Goal: Navigation & Orientation: Find specific page/section

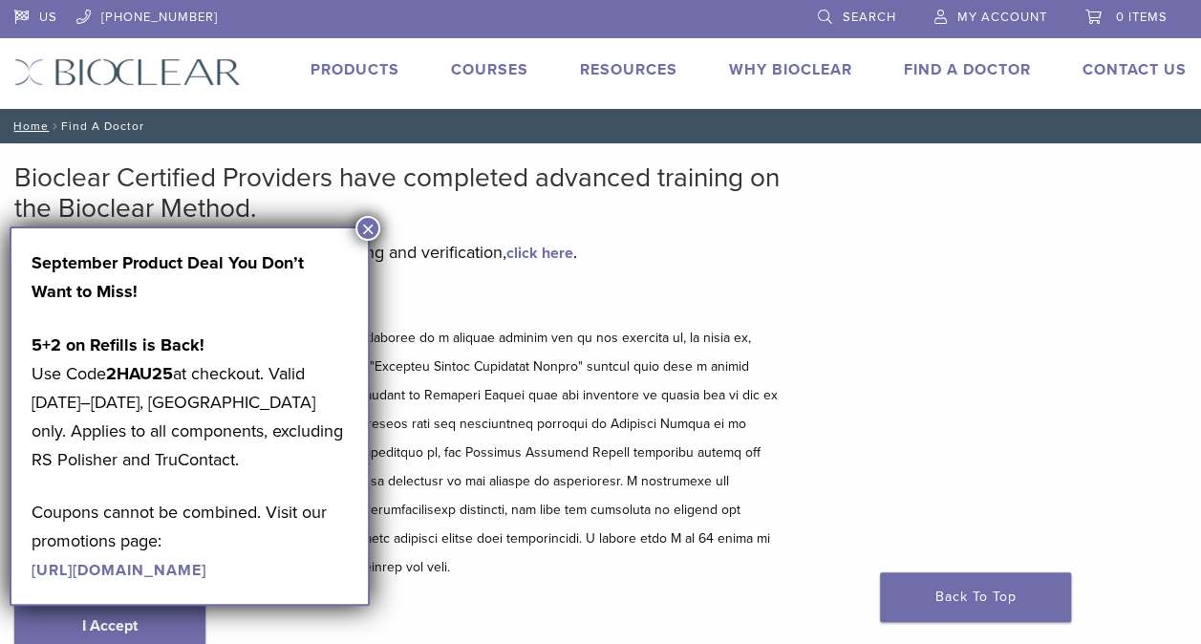
click at [370, 230] on button "×" at bounding box center [367, 228] width 25 height 25
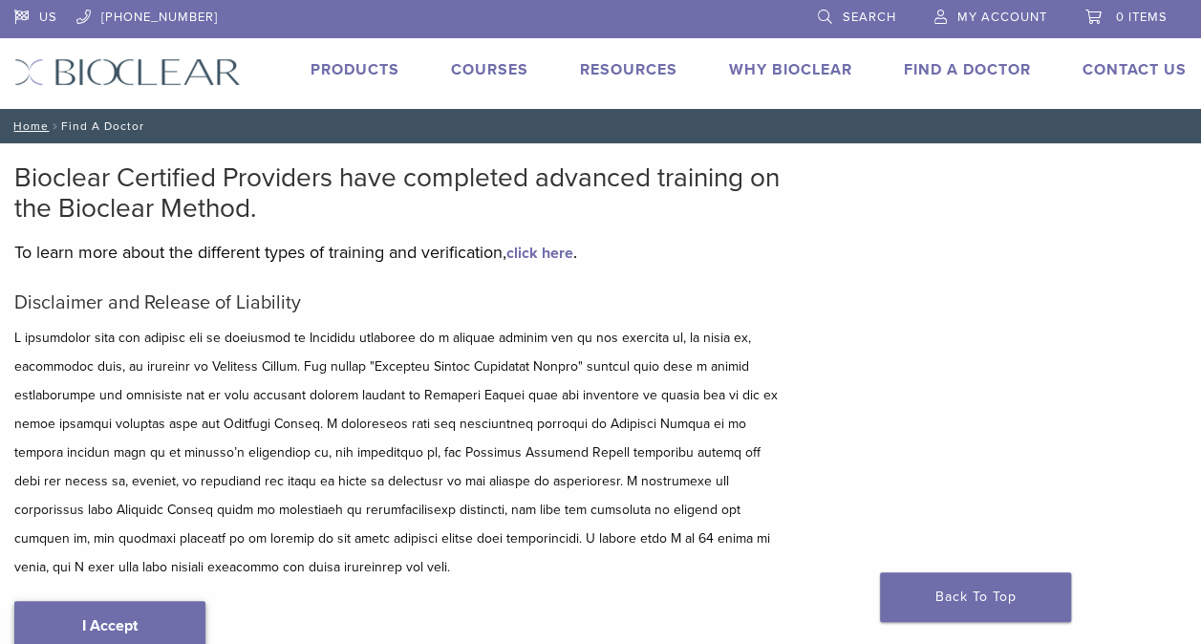
click at [123, 625] on link "I Accept" at bounding box center [109, 626] width 191 height 50
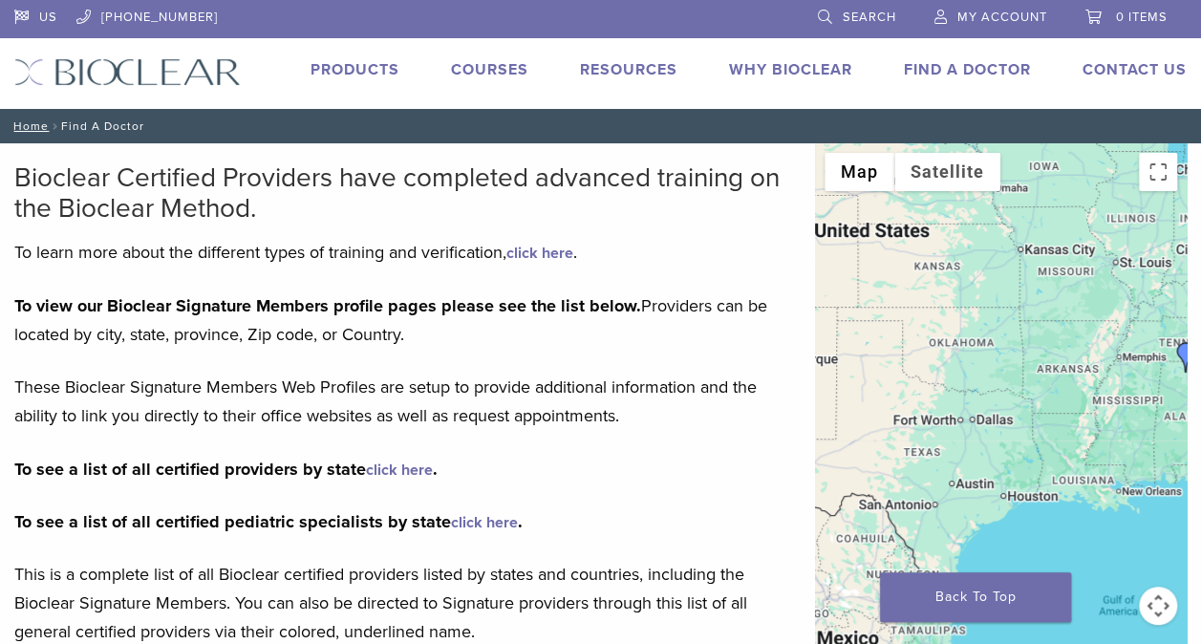
drag, startPoint x: 844, startPoint y: 529, endPoint x: 1122, endPoint y: 438, distance: 292.4
click at [1122, 438] on div at bounding box center [1001, 429] width 372 height 573
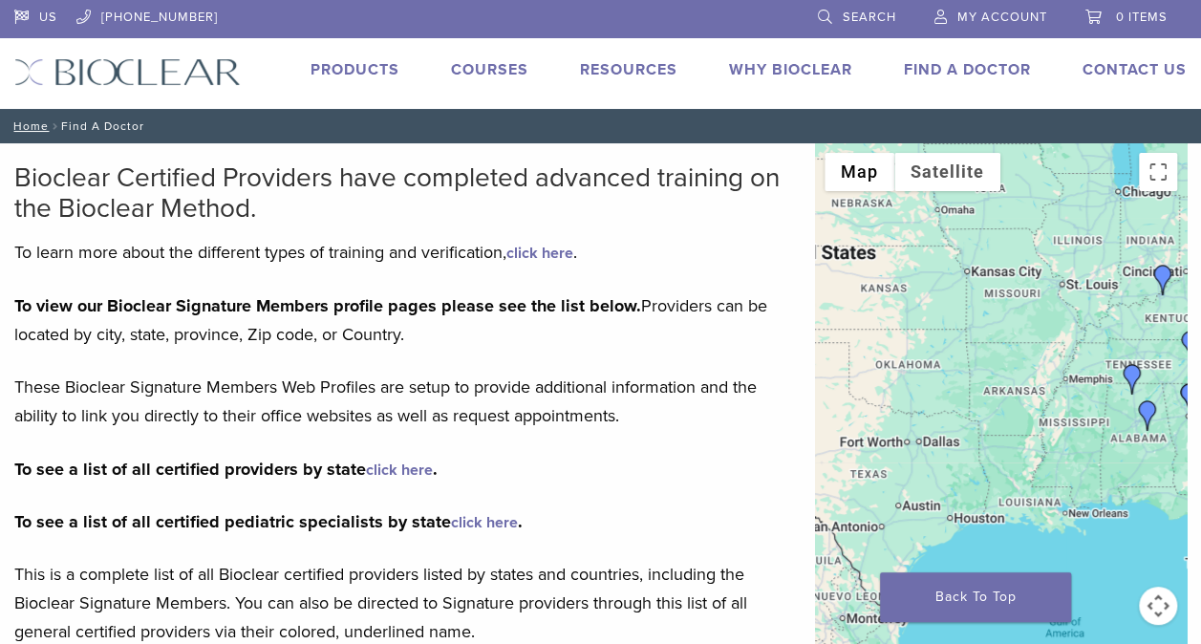
drag, startPoint x: 942, startPoint y: 469, endPoint x: 861, endPoint y: 482, distance: 82.3
click at [861, 482] on div at bounding box center [1001, 429] width 372 height 573
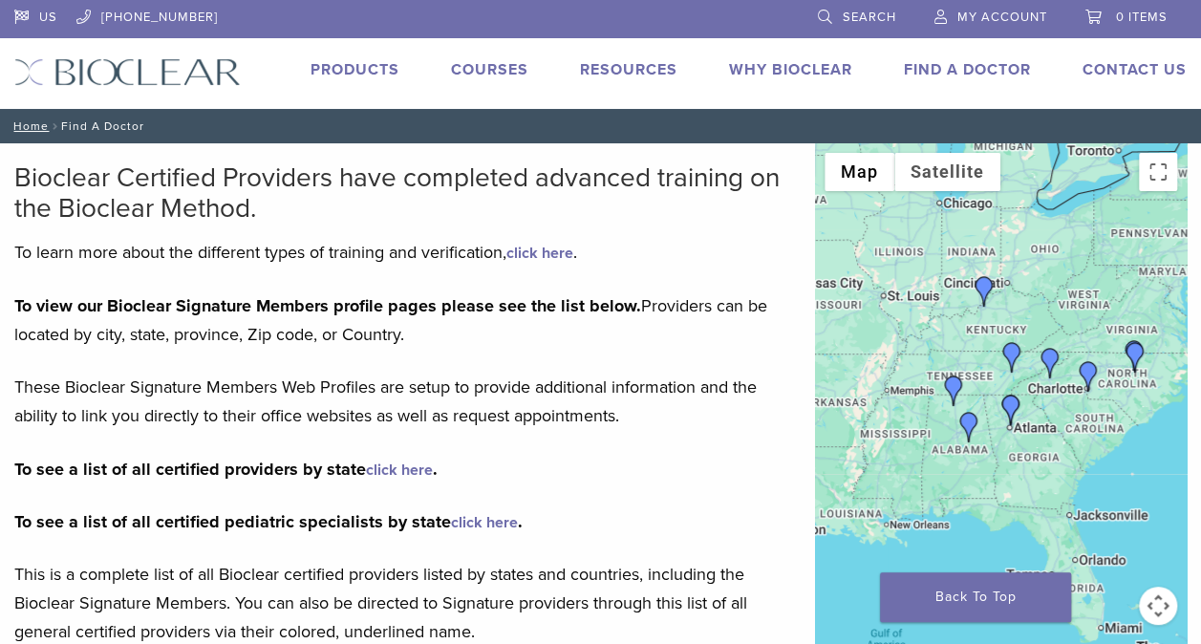
drag, startPoint x: 961, startPoint y: 459, endPoint x: 795, endPoint y: 483, distance: 168.1
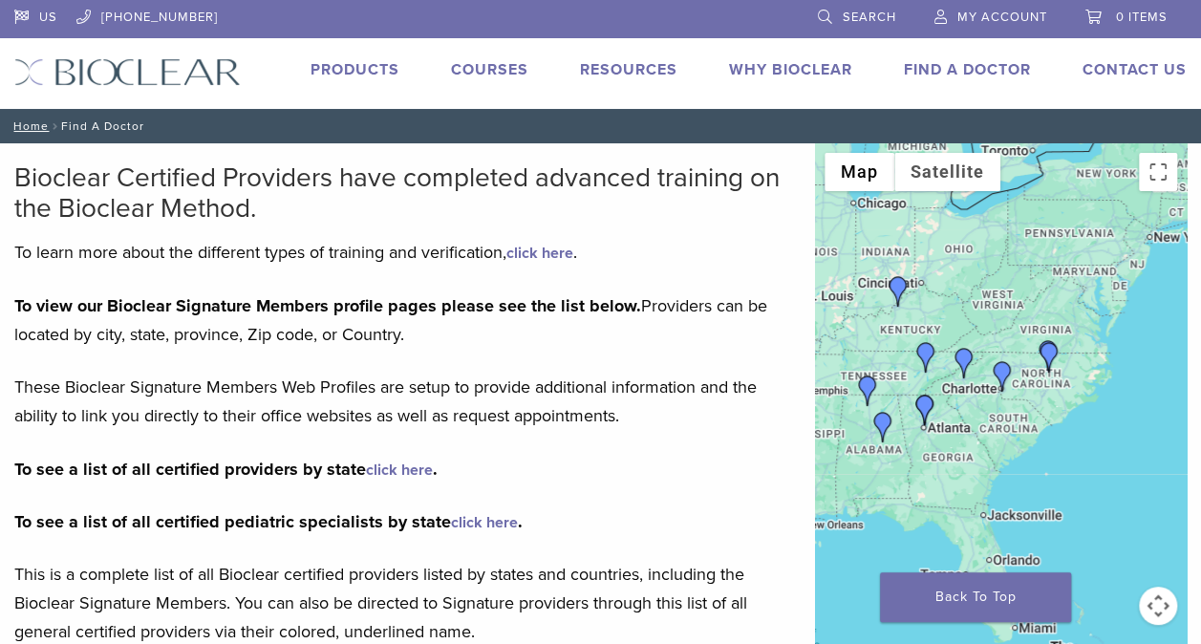
drag, startPoint x: 938, startPoint y: 478, endPoint x: 866, endPoint y: 476, distance: 71.7
click at [866, 476] on div at bounding box center [1001, 429] width 372 height 573
click at [1046, 350] on img "Dr. Anna Abernethy" at bounding box center [1045, 357] width 31 height 31
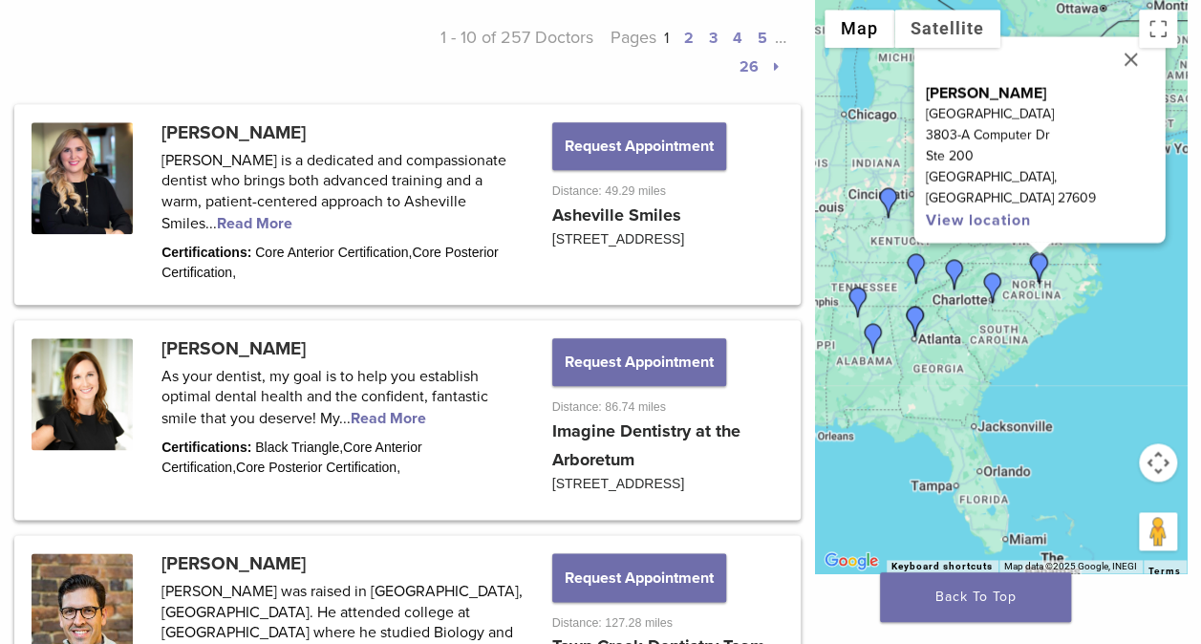
scroll to position [932, 0]
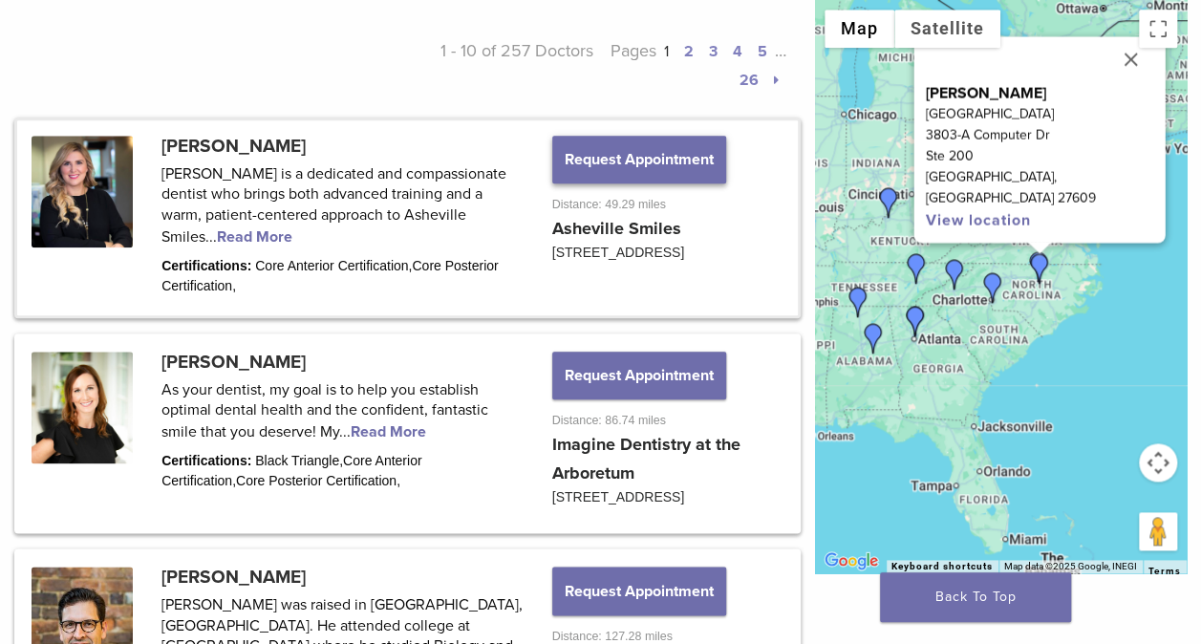
click at [666, 161] on button "Request Appointment" at bounding box center [639, 160] width 174 height 48
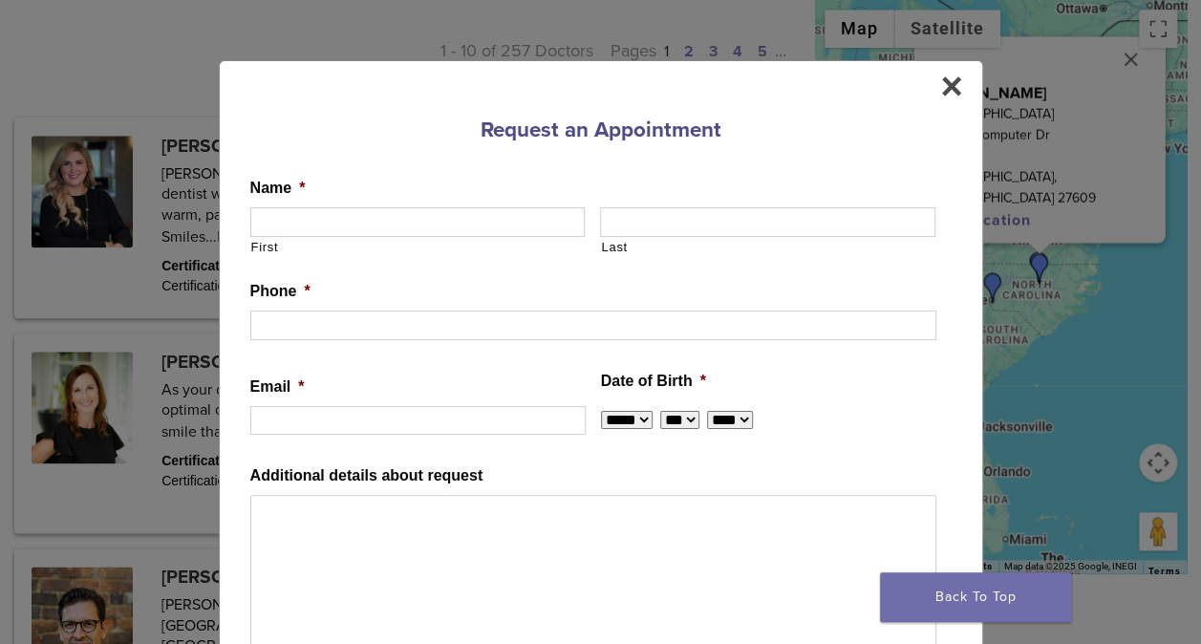
click at [666, 160] on div "**********" at bounding box center [600, 422] width 701 height 631
click at [946, 87] on span "×" at bounding box center [951, 86] width 22 height 38
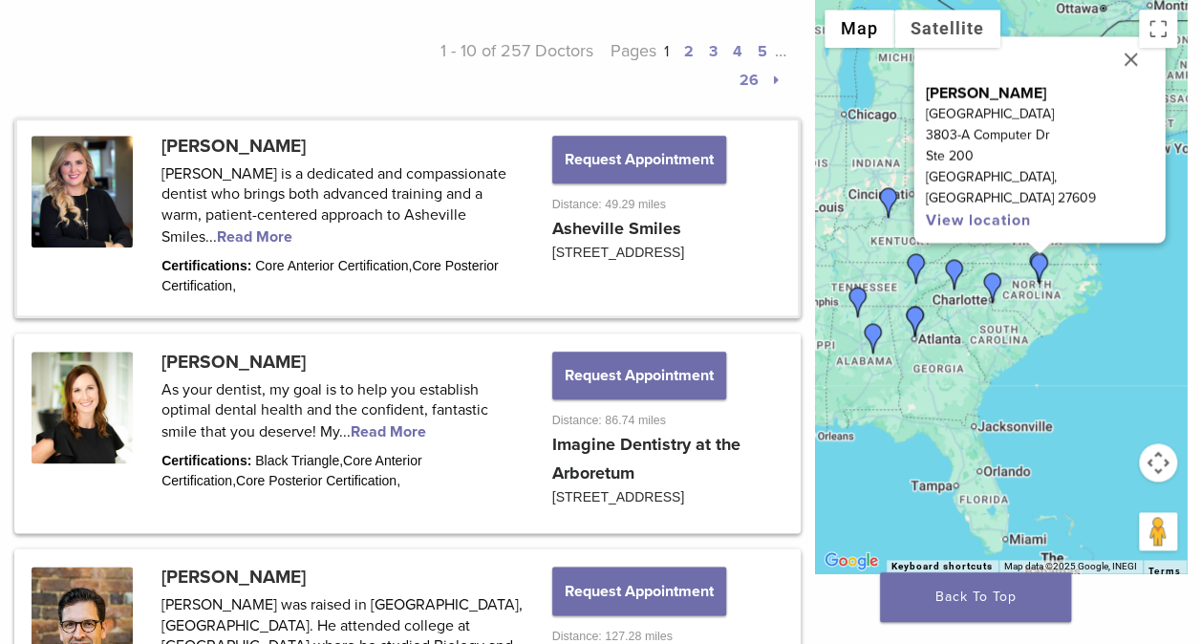
click at [325, 233] on link at bounding box center [407, 217] width 780 height 195
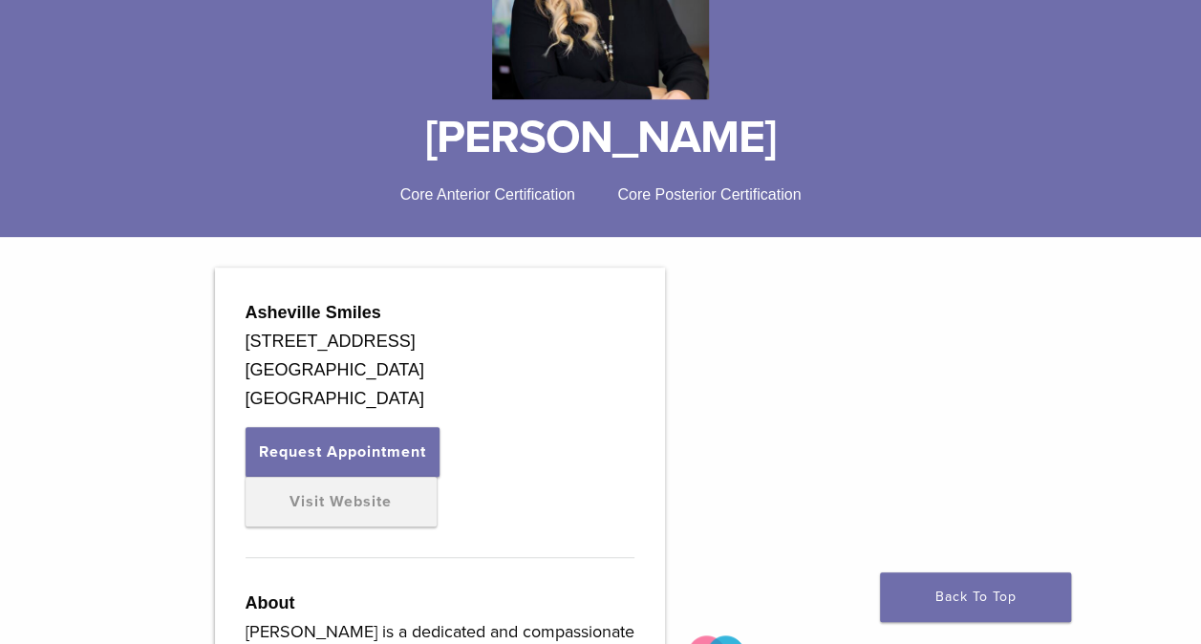
scroll to position [363, 0]
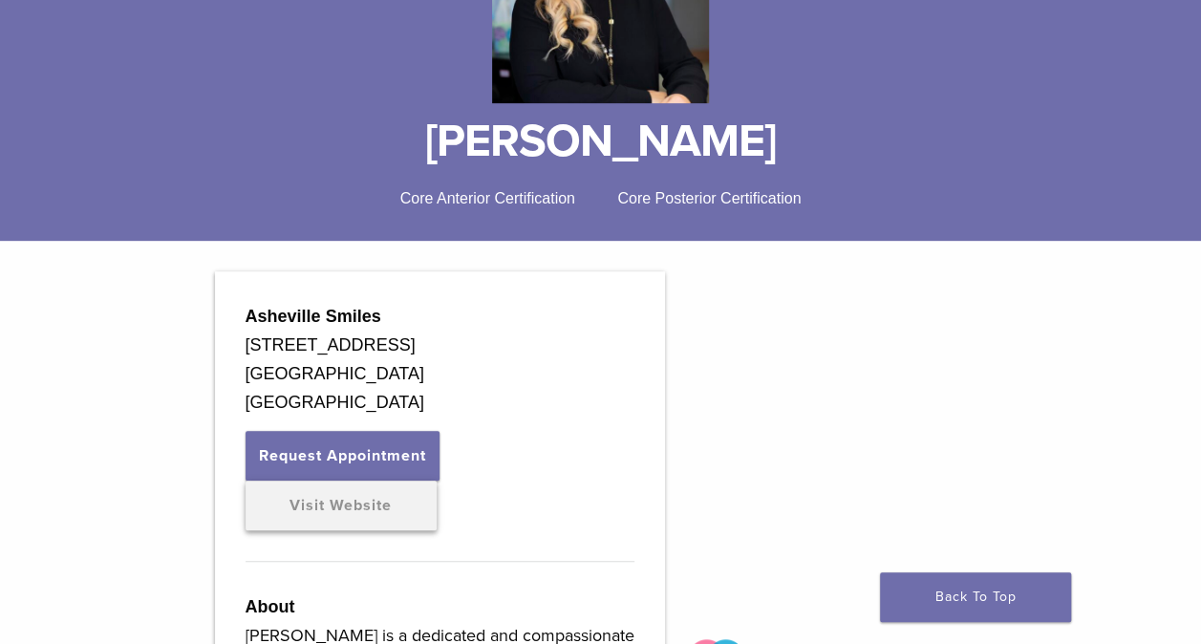
click at [327, 507] on link "Visit Website" at bounding box center [341, 506] width 191 height 50
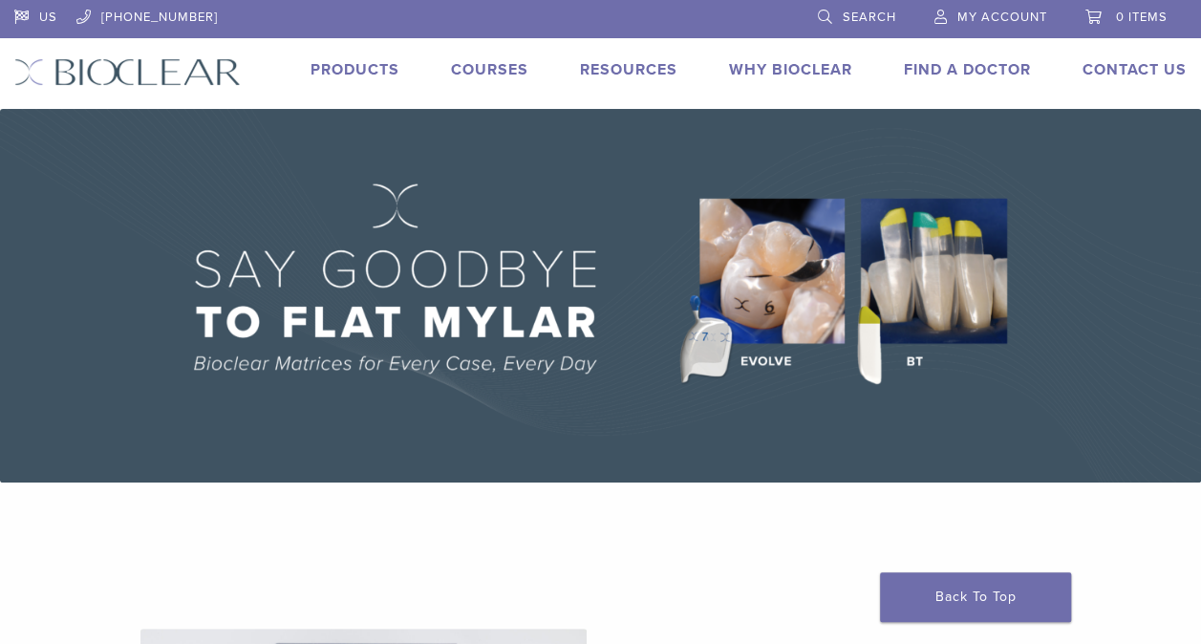
click at [990, 66] on link "Find A Doctor" at bounding box center [967, 69] width 127 height 19
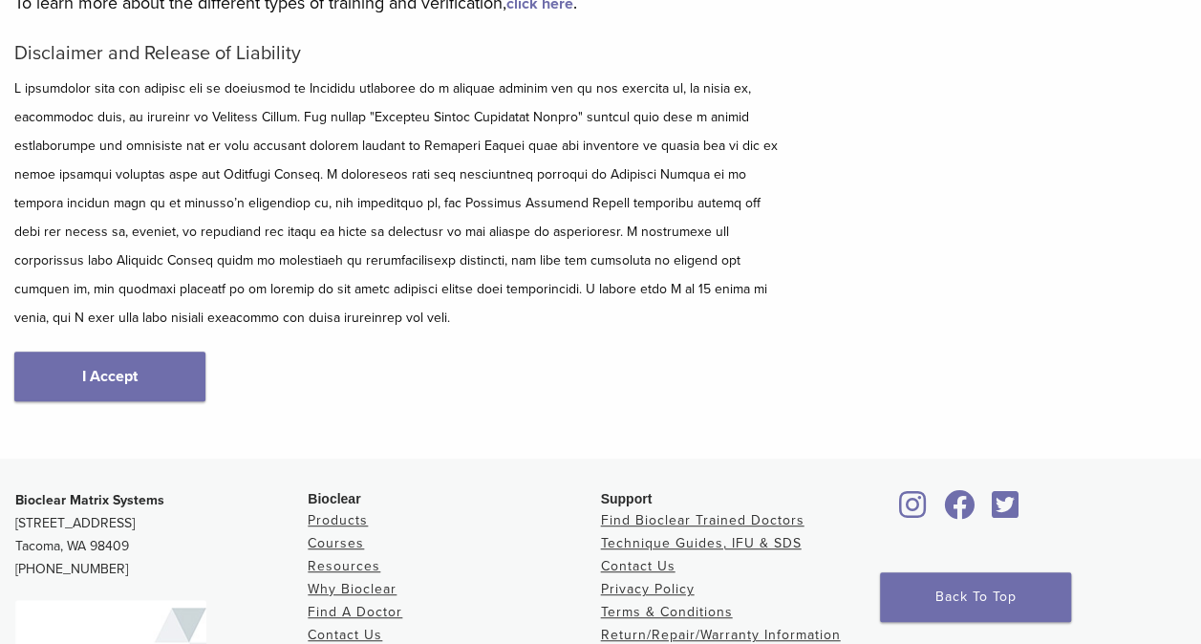
scroll to position [256, 0]
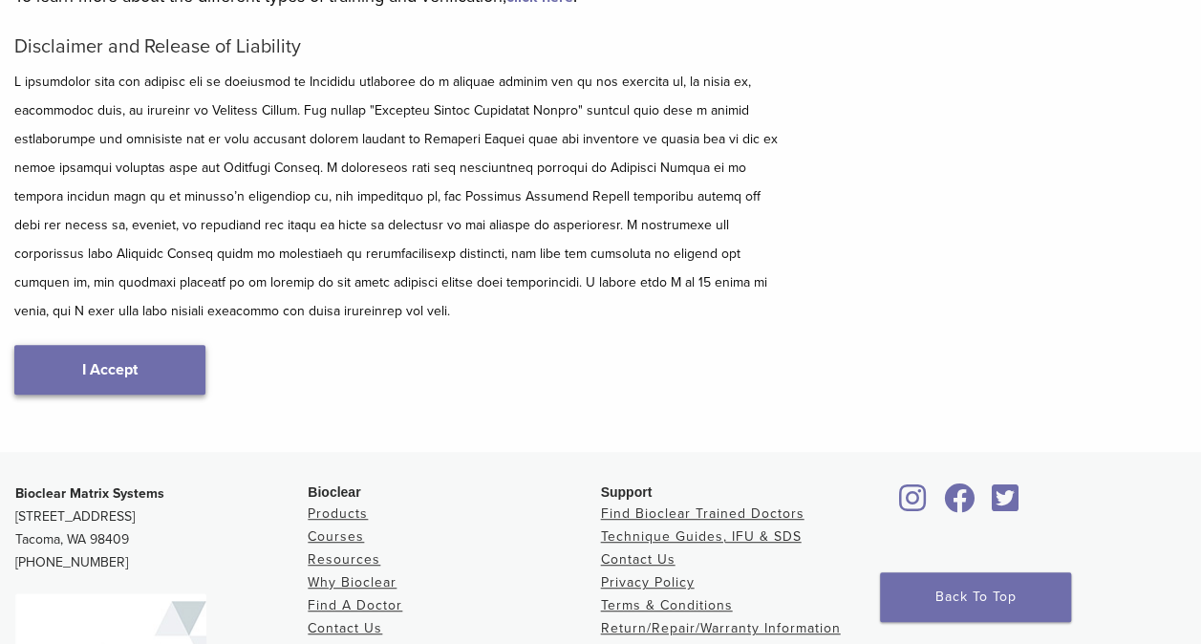
click at [153, 385] on link "I Accept" at bounding box center [109, 370] width 191 height 50
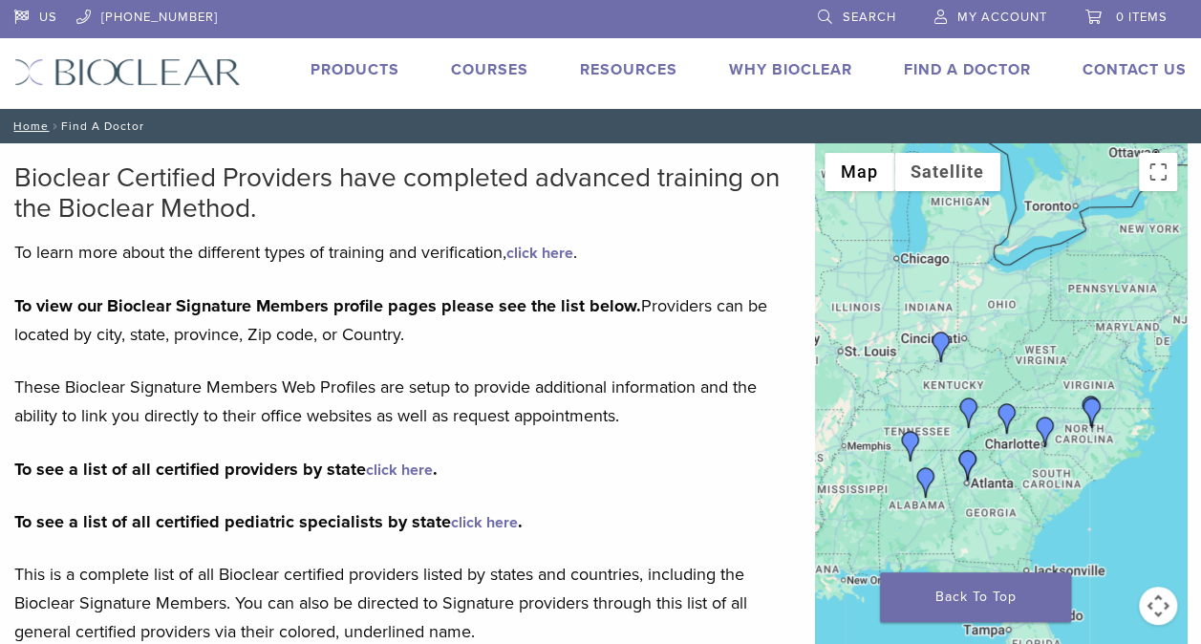
click at [1094, 403] on img "Dr. Anna Abernethy" at bounding box center [1092, 412] width 31 height 31
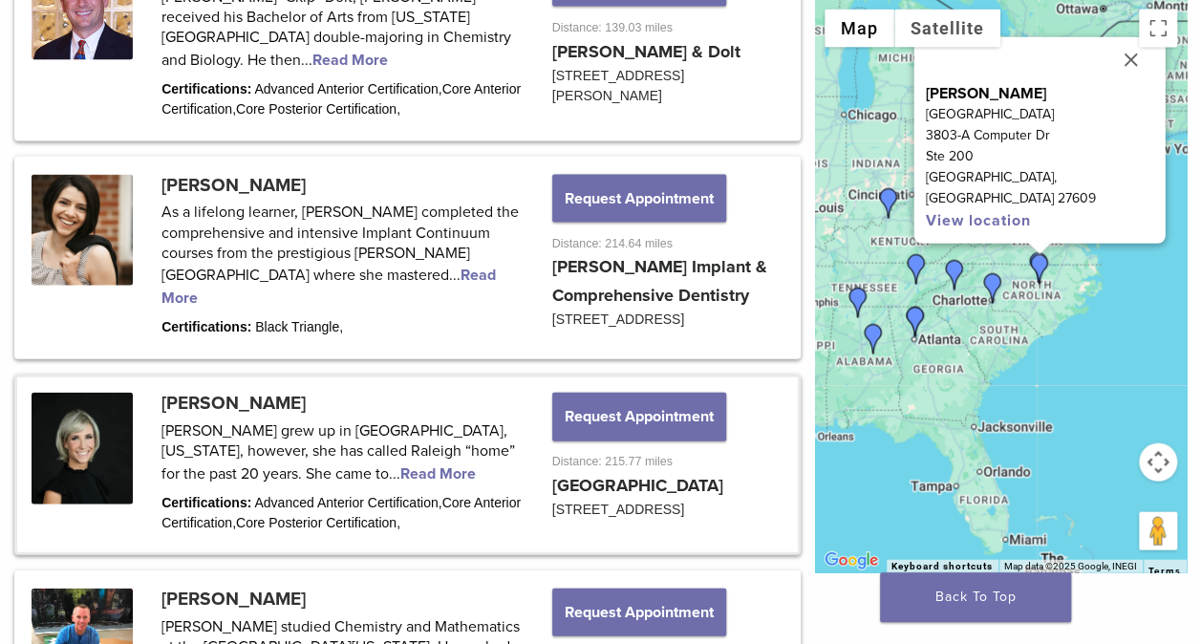
scroll to position [1954, 0]
